Goal: Transaction & Acquisition: Purchase product/service

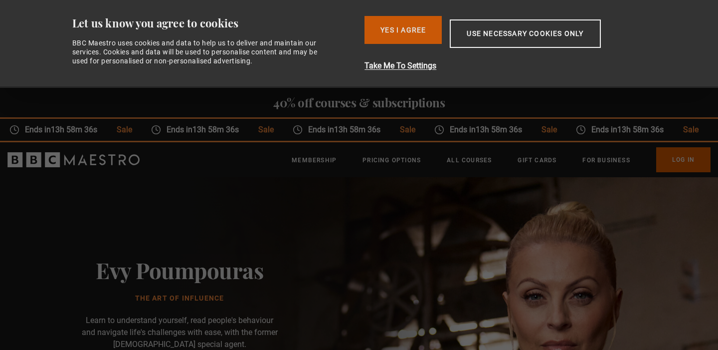
click at [420, 30] on button "Yes I Agree" at bounding box center [403, 30] width 77 height 28
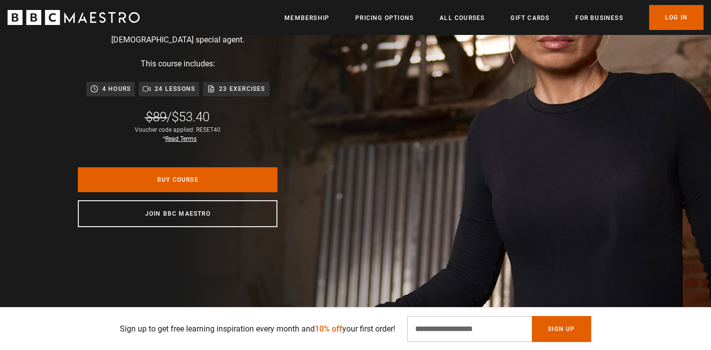
scroll to position [208, 0]
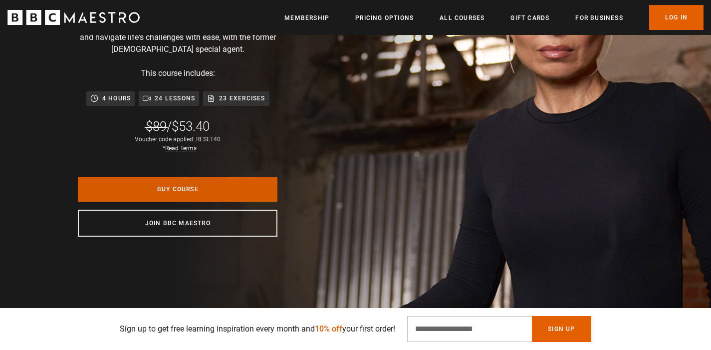
click at [215, 195] on link "Buy Course" at bounding box center [178, 189] width 200 height 25
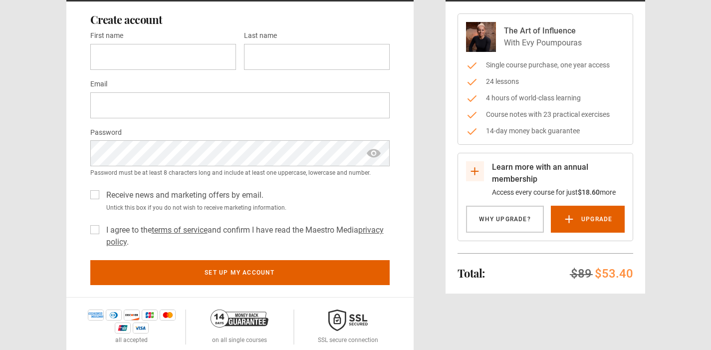
scroll to position [104, 0]
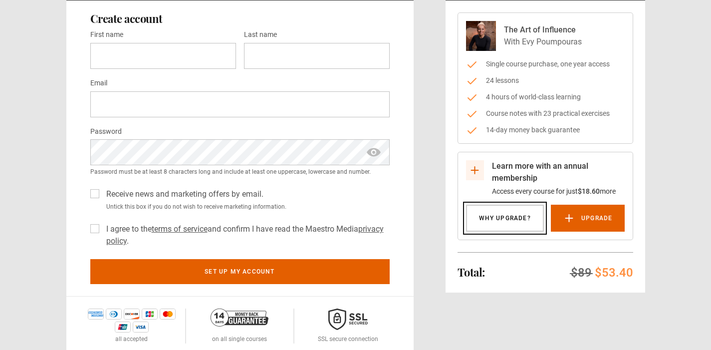
click at [497, 216] on link "Why Upgrade?" at bounding box center [505, 218] width 78 height 27
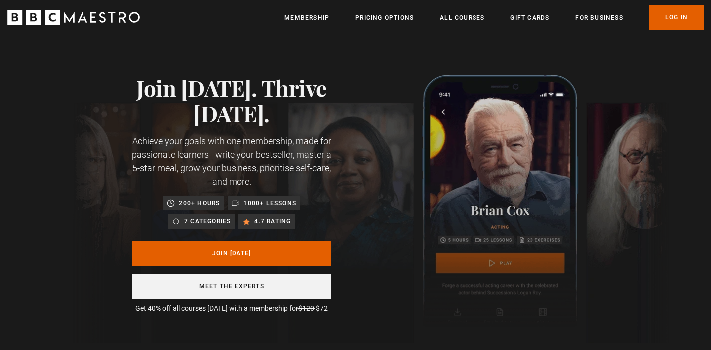
scroll to position [0, 131]
click at [277, 285] on link "Meet the experts" at bounding box center [232, 285] width 200 height 25
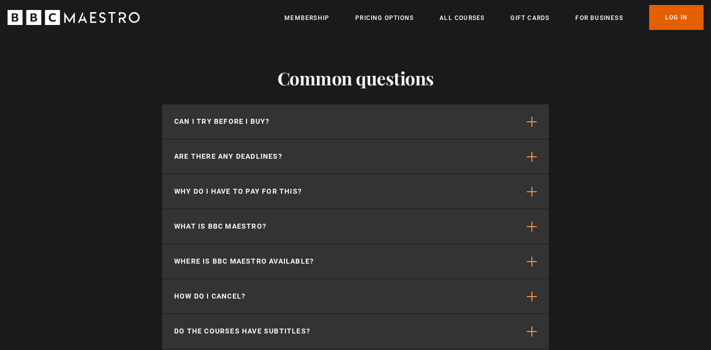
scroll to position [2636, 0]
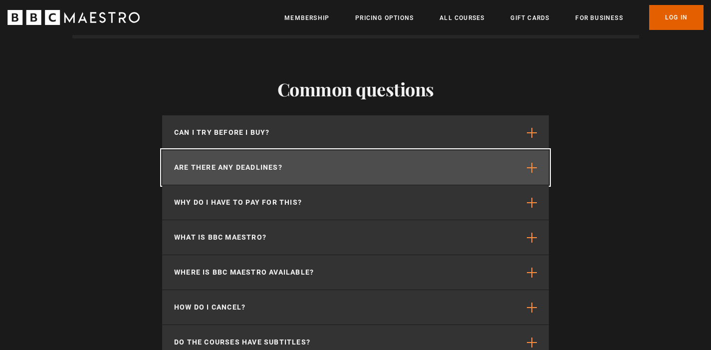
click at [523, 150] on button "Are there any deadlines?" at bounding box center [355, 167] width 387 height 34
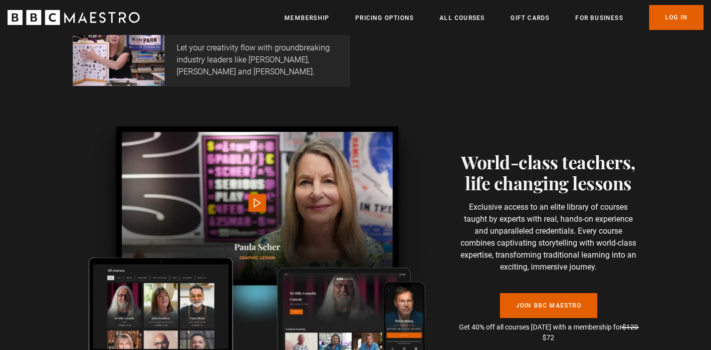
scroll to position [2070, 0]
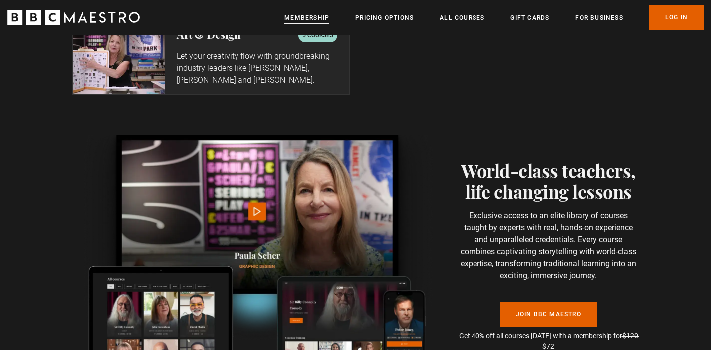
click at [316, 18] on link "Membership" at bounding box center [306, 18] width 45 height 10
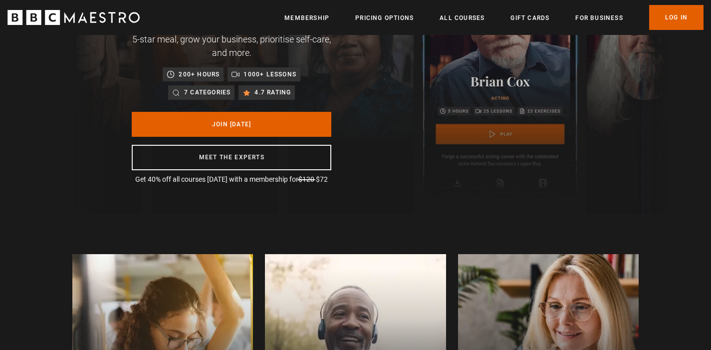
scroll to position [138, 0]
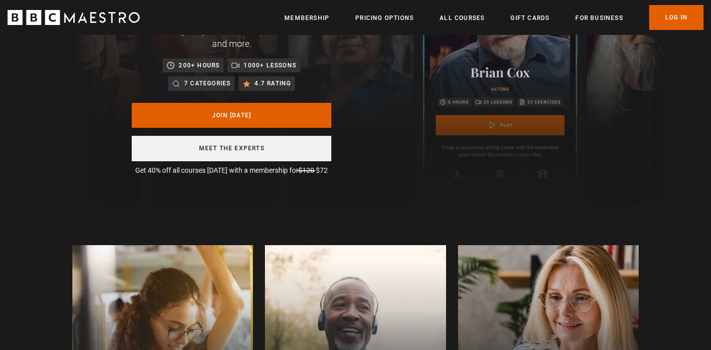
click at [307, 149] on link "Meet the experts" at bounding box center [232, 148] width 200 height 25
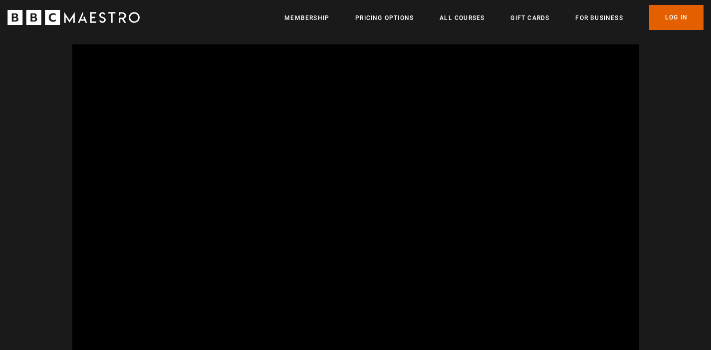
scroll to position [0, 654]
